Goal: Task Accomplishment & Management: Manage account settings

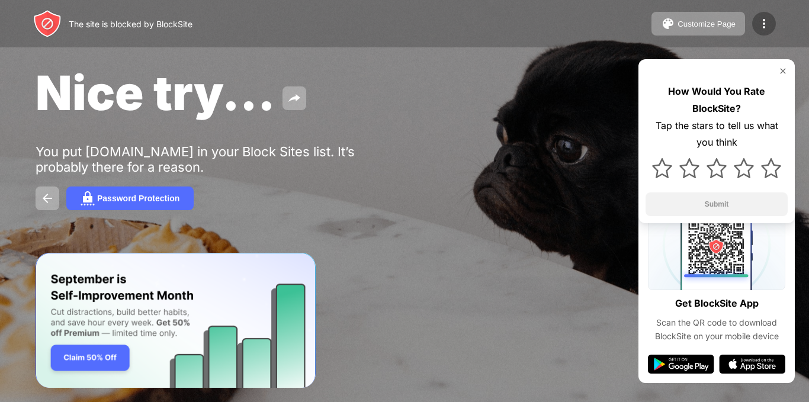
click at [773, 18] on div at bounding box center [764, 24] width 24 height 24
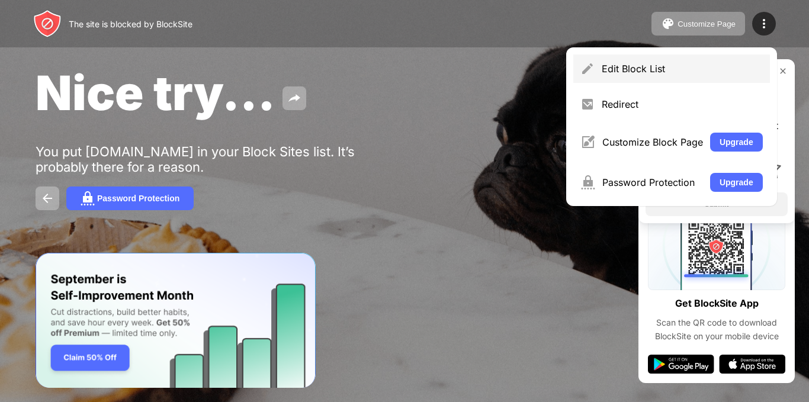
click at [674, 59] on div "Edit Block List" at bounding box center [671, 68] width 197 height 28
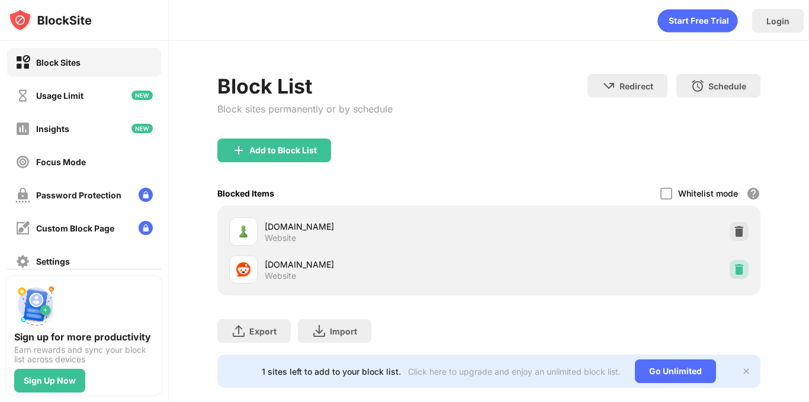
click at [733, 268] on img at bounding box center [739, 269] width 12 height 12
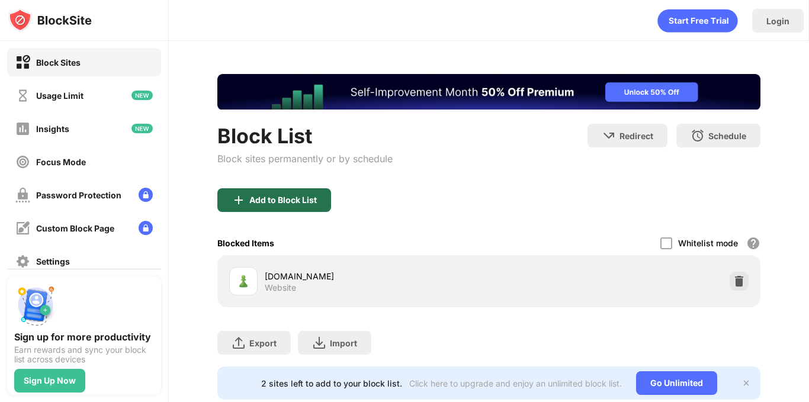
click at [294, 195] on div "Add to Block List" at bounding box center [282, 199] width 67 height 9
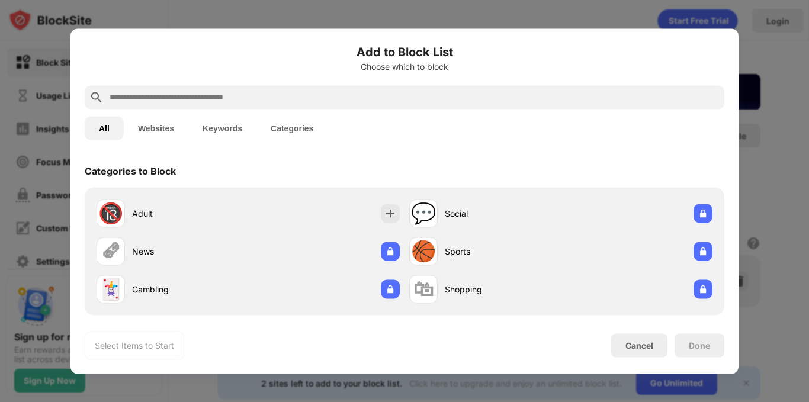
click at [176, 135] on button "Websites" at bounding box center [156, 128] width 65 height 24
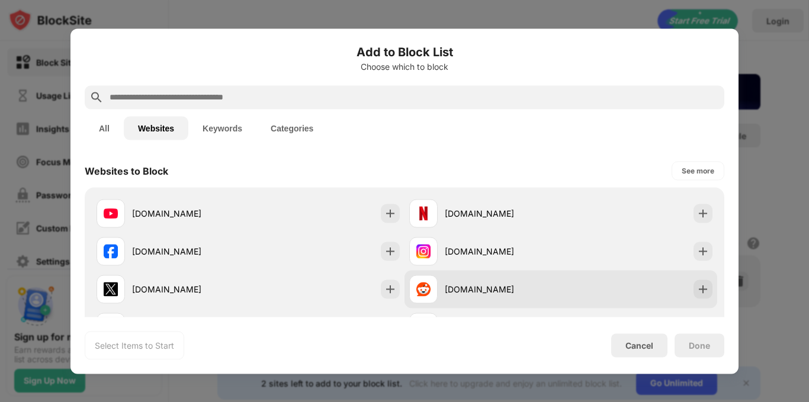
click at [535, 290] on div "[DOMAIN_NAME]" at bounding box center [503, 289] width 116 height 12
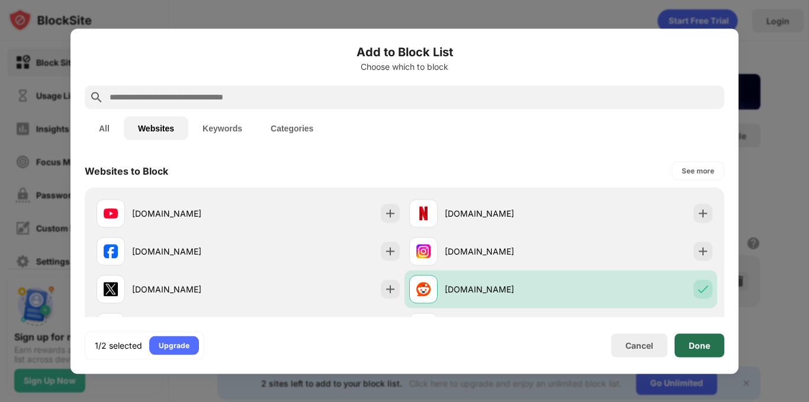
click at [715, 345] on div "Done" at bounding box center [699, 345] width 50 height 24
